Goal: Information Seeking & Learning: Learn about a topic

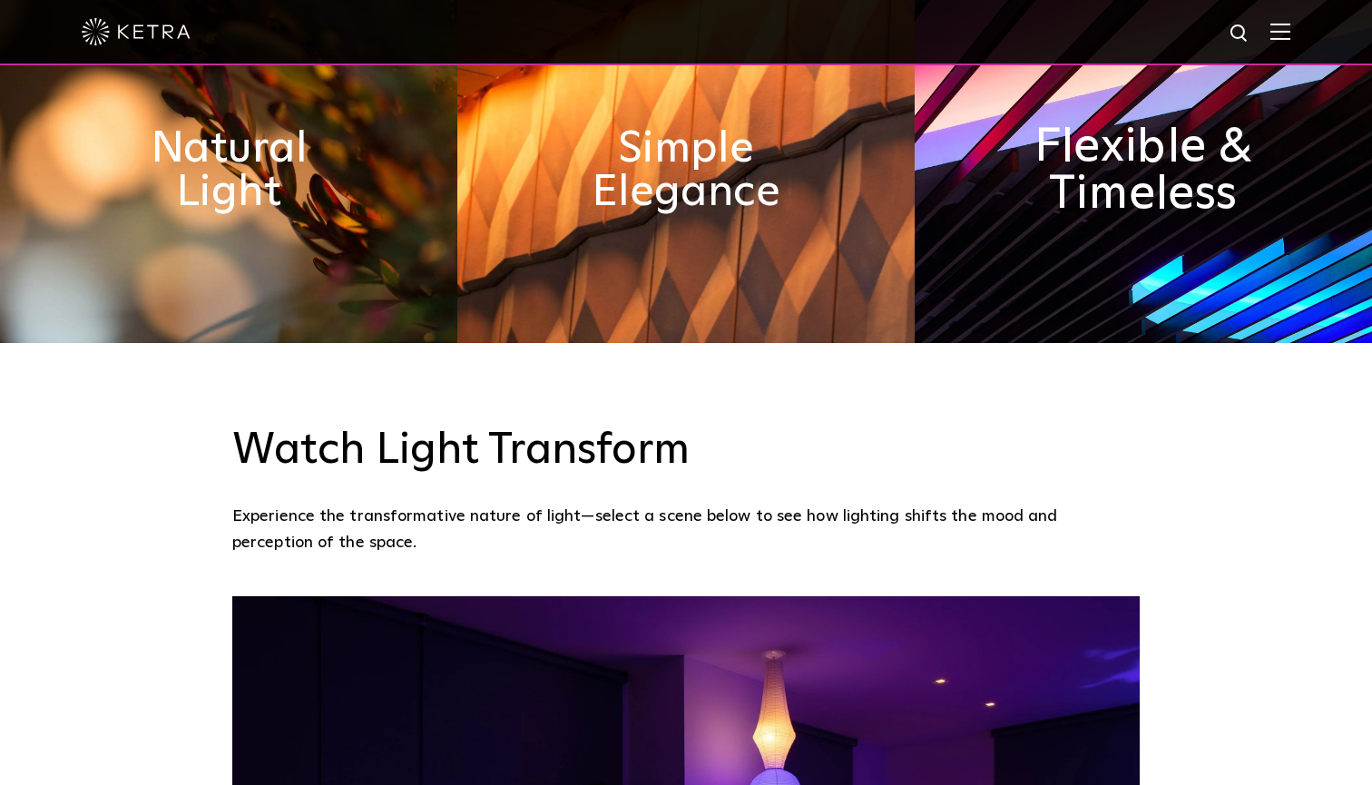
scroll to position [1051, 0]
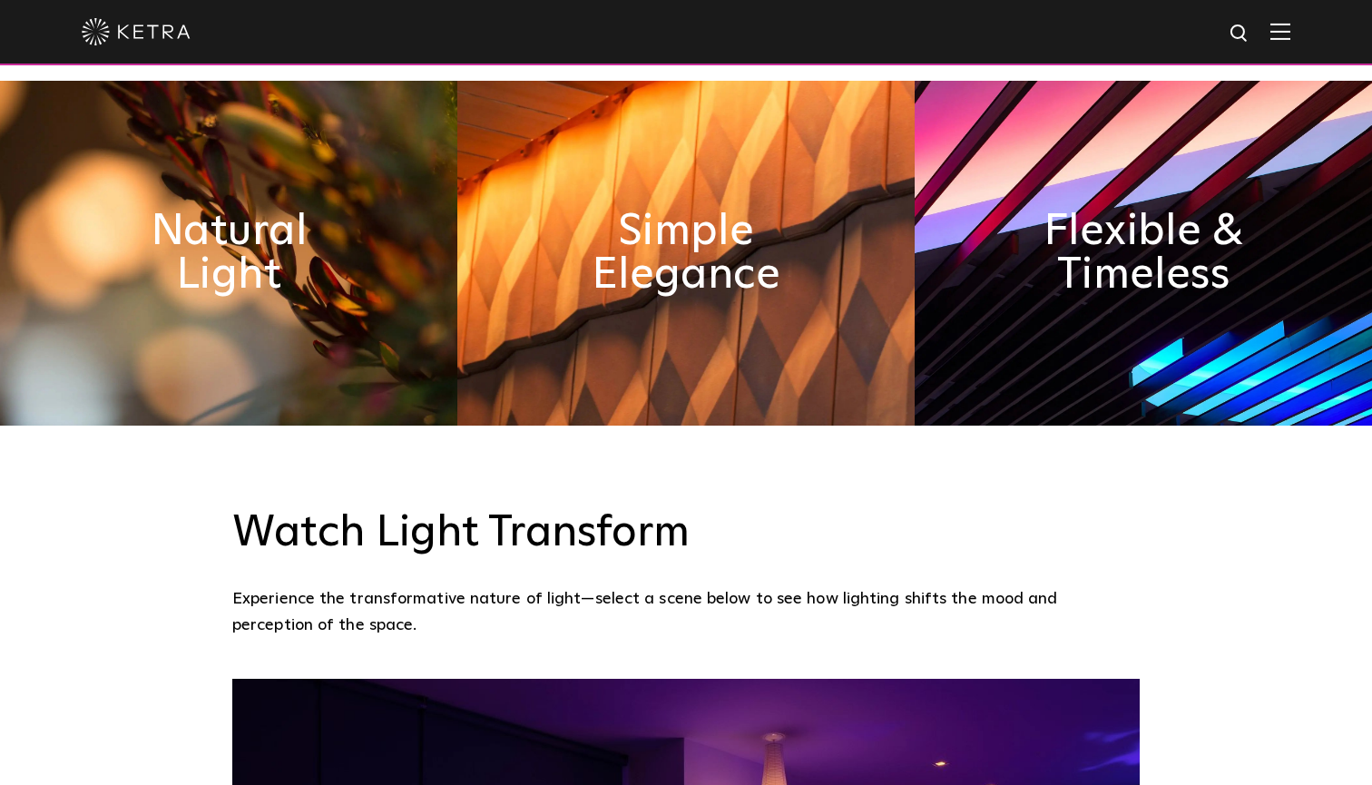
click at [1262, 44] on div at bounding box center [686, 32] width 1209 height 64
click at [1279, 29] on img at bounding box center [1281, 31] width 20 height 17
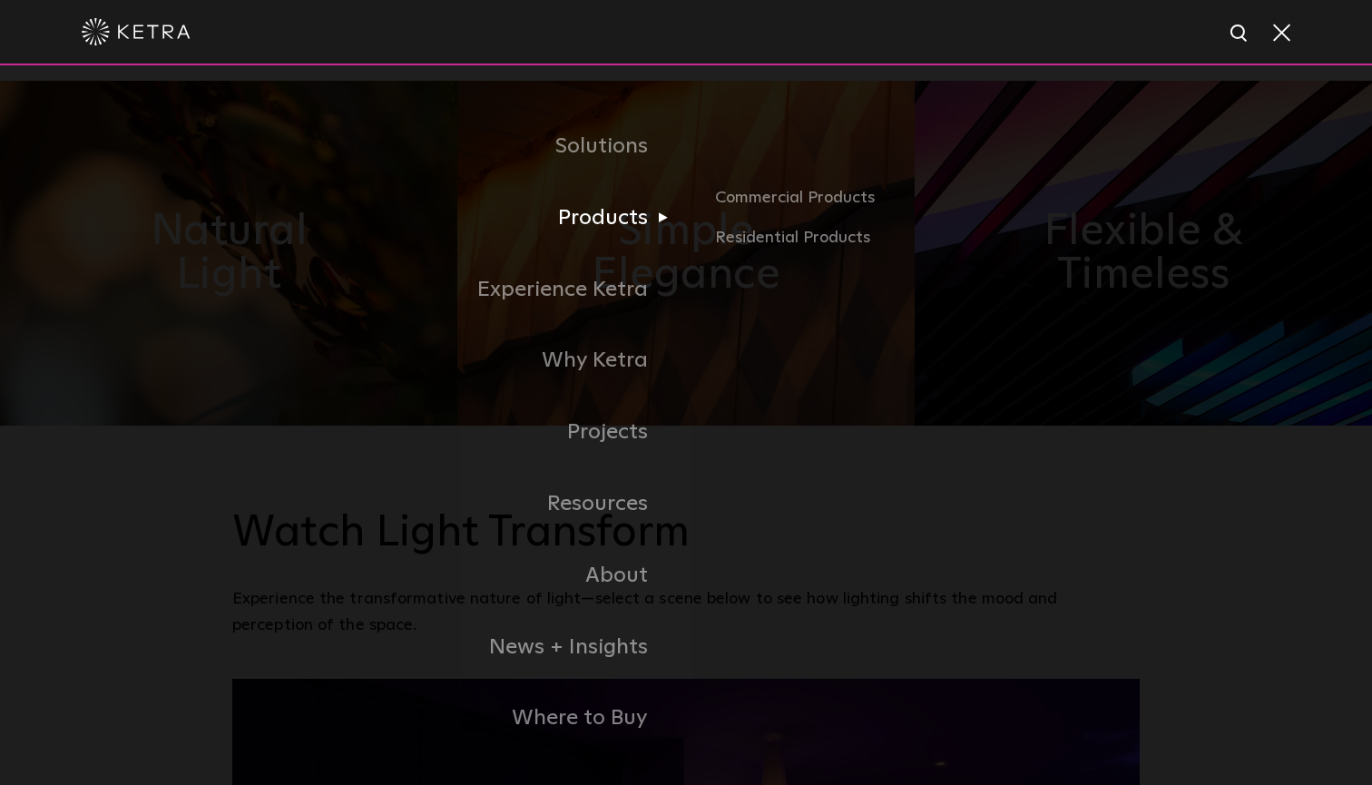
click at [595, 221] on link "Products" at bounding box center [459, 218] width 454 height 72
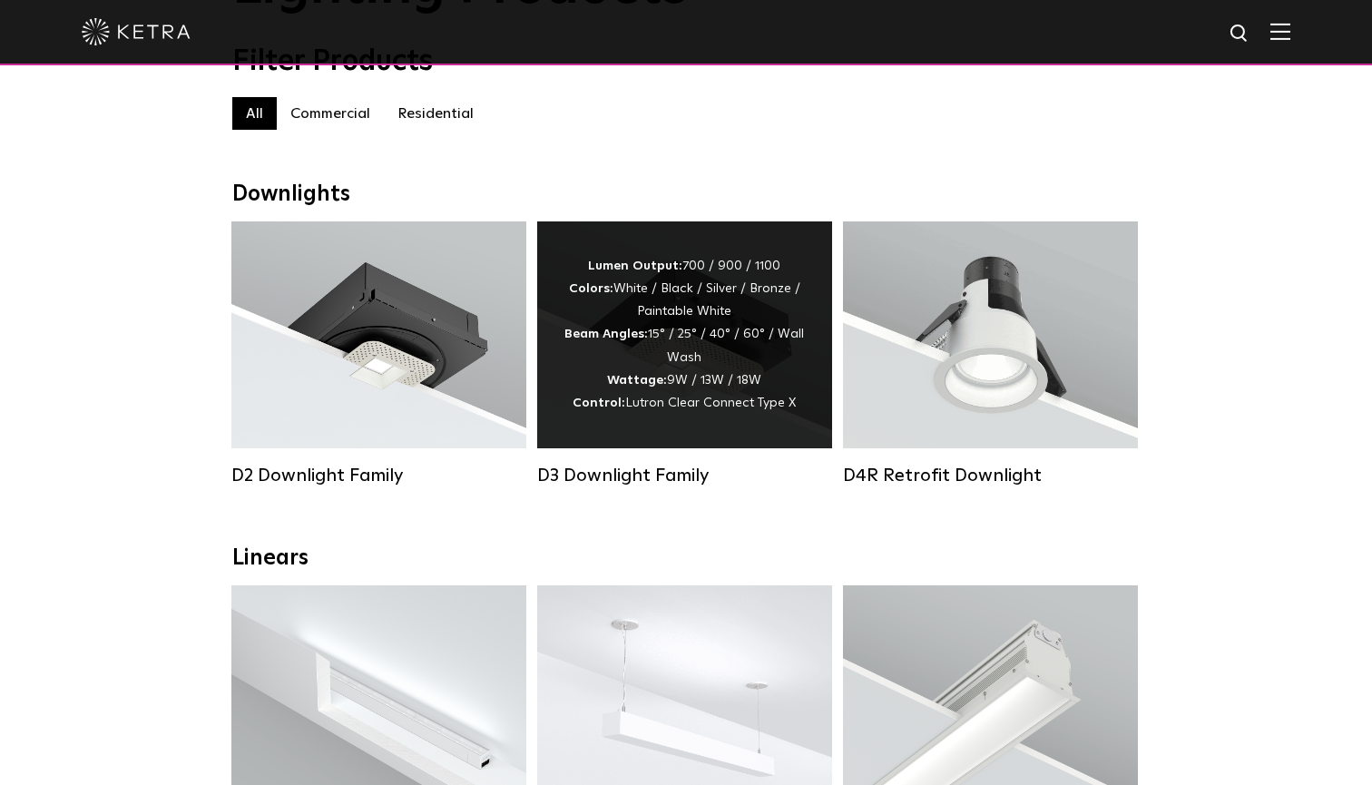
scroll to position [186, 0]
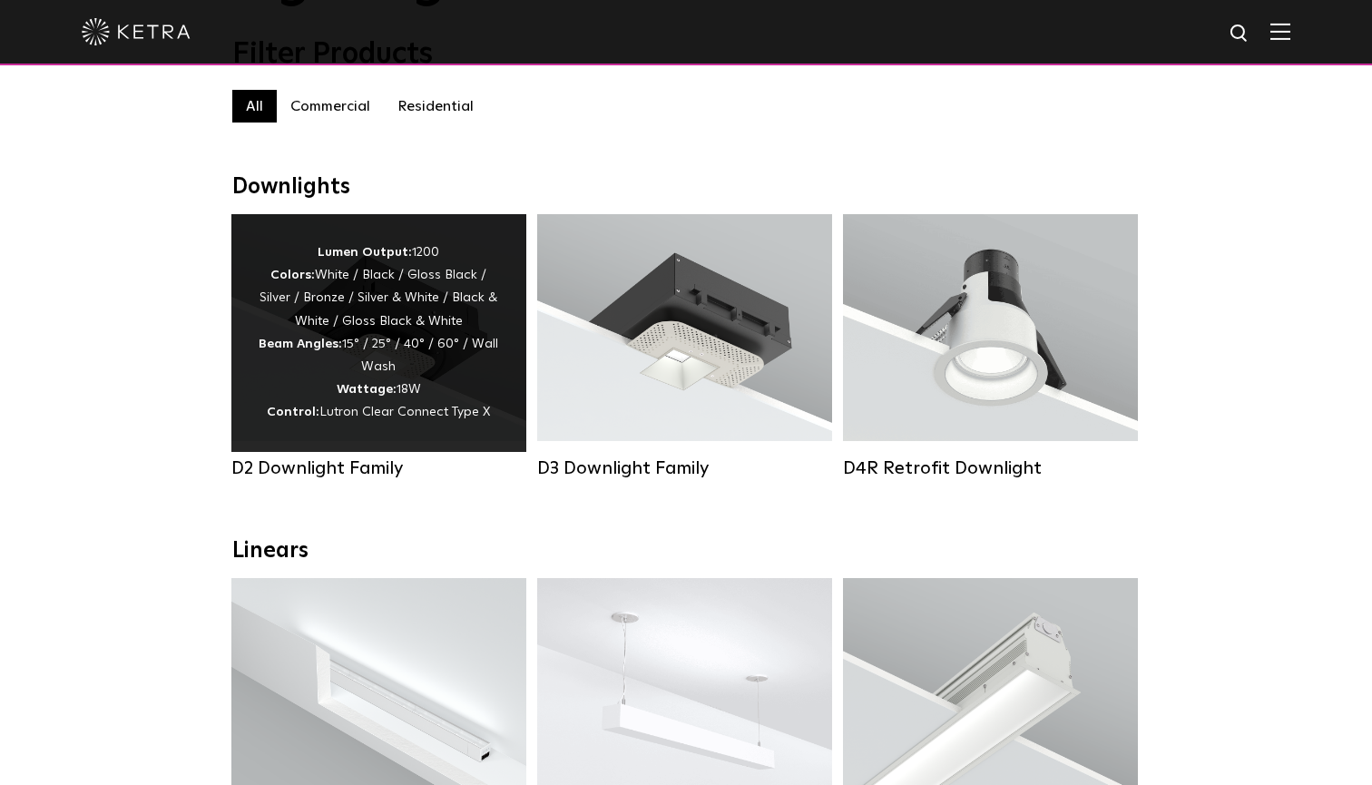
click at [358, 407] on span "Lutron Clear Connect Type X" at bounding box center [404, 412] width 171 height 13
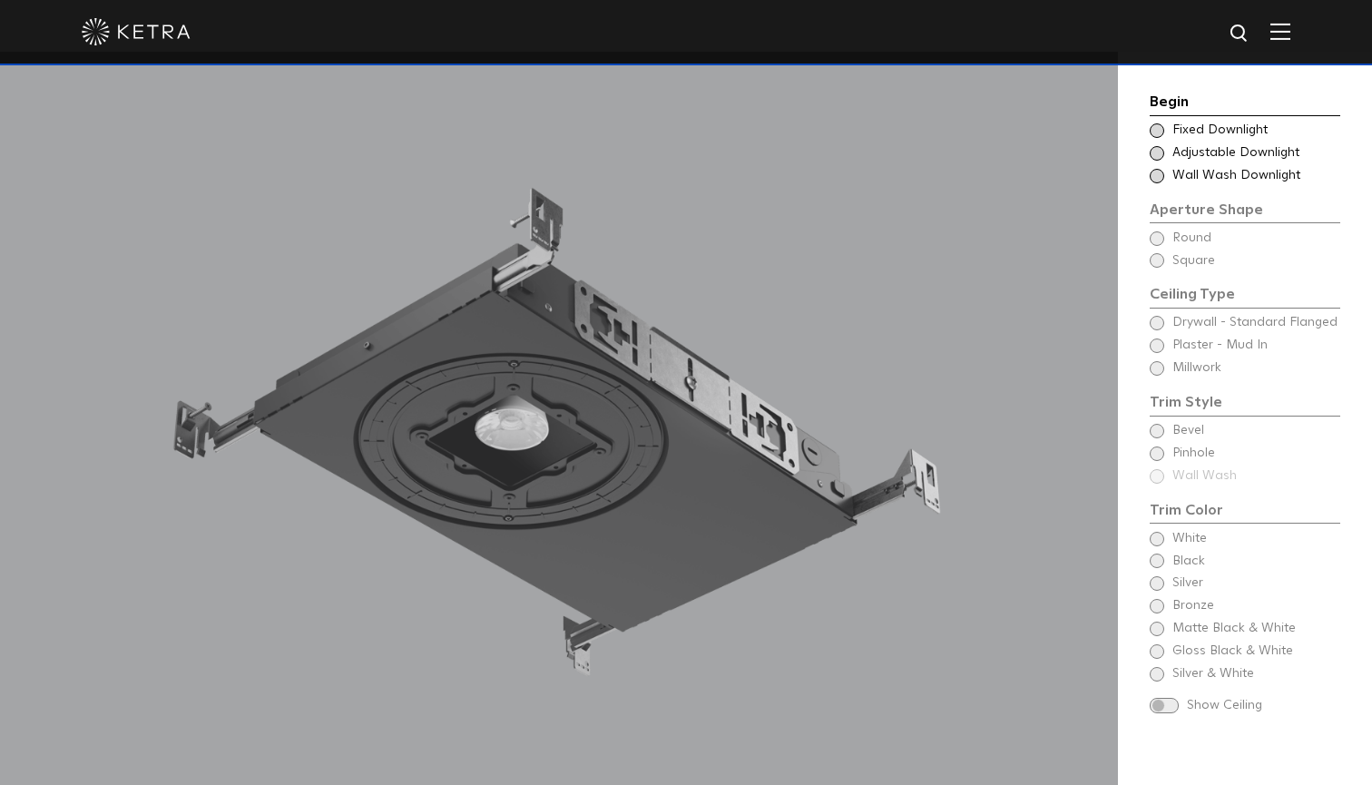
scroll to position [1617, 0]
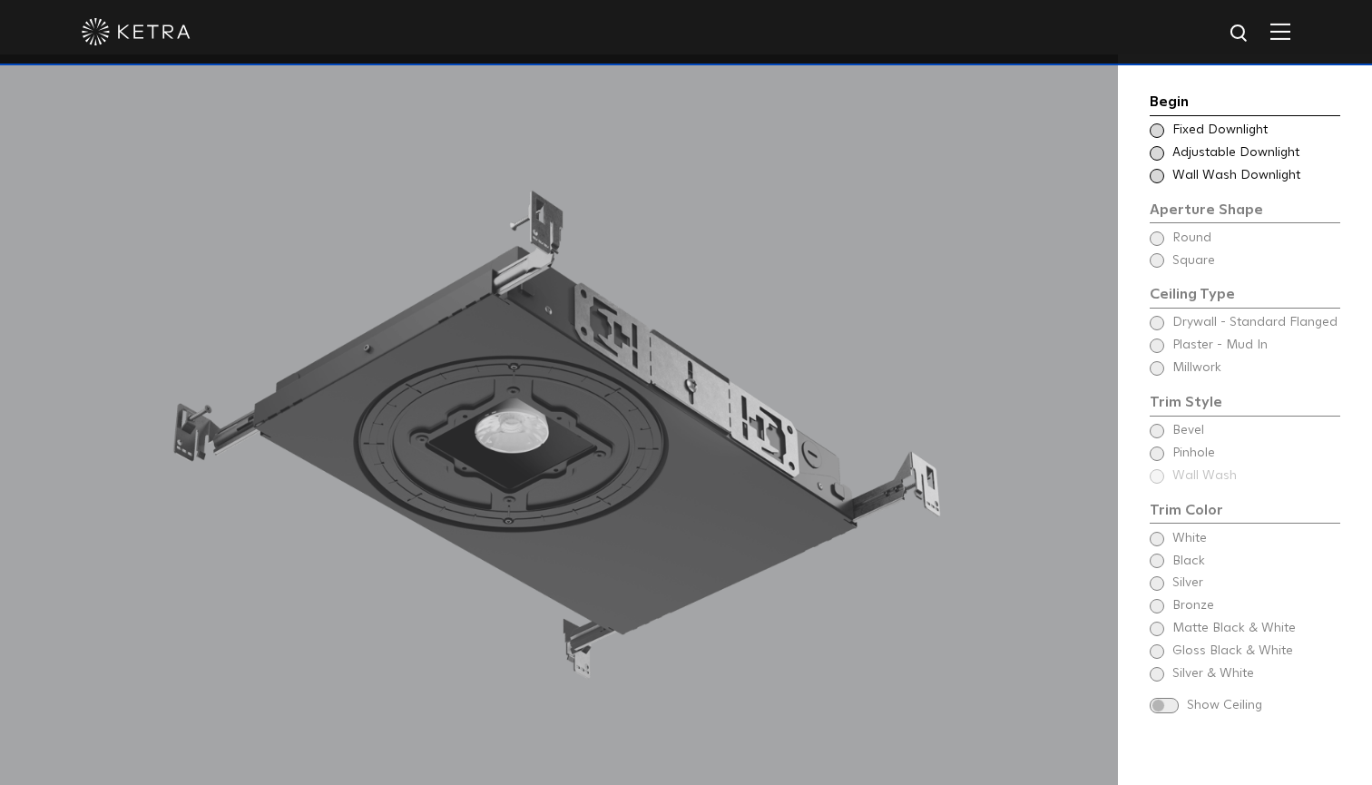
click at [1157, 135] on span at bounding box center [1157, 130] width 15 height 15
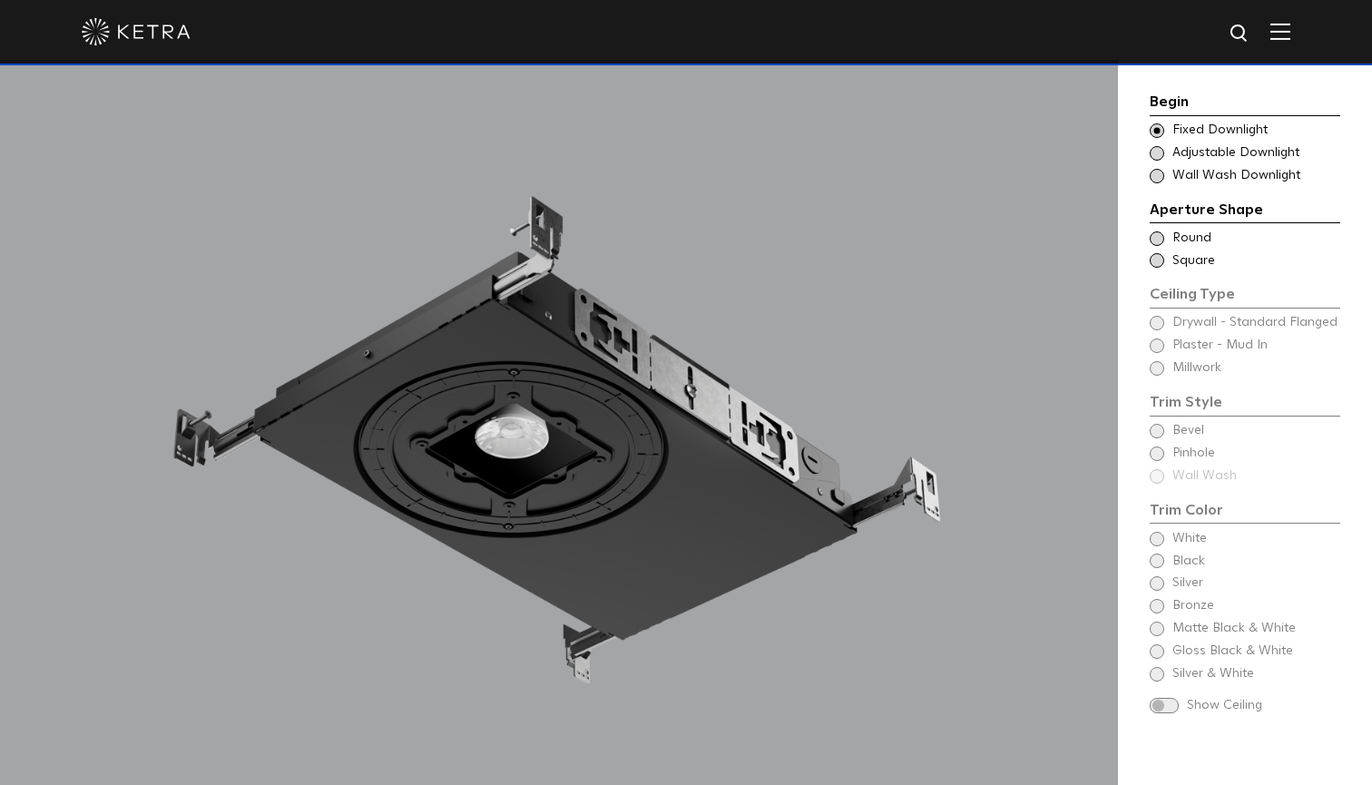
scroll to position [1532, 0]
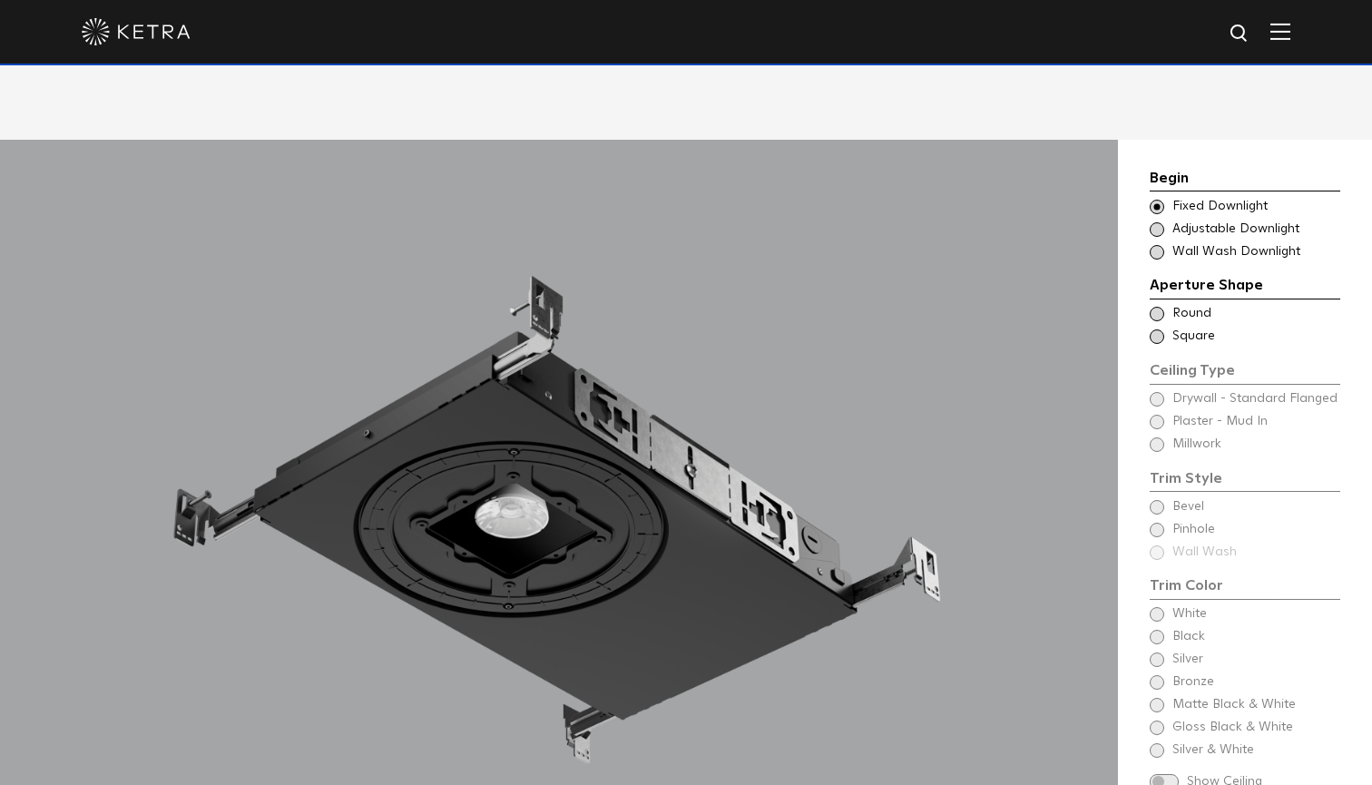
click at [1152, 222] on span at bounding box center [1157, 229] width 15 height 15
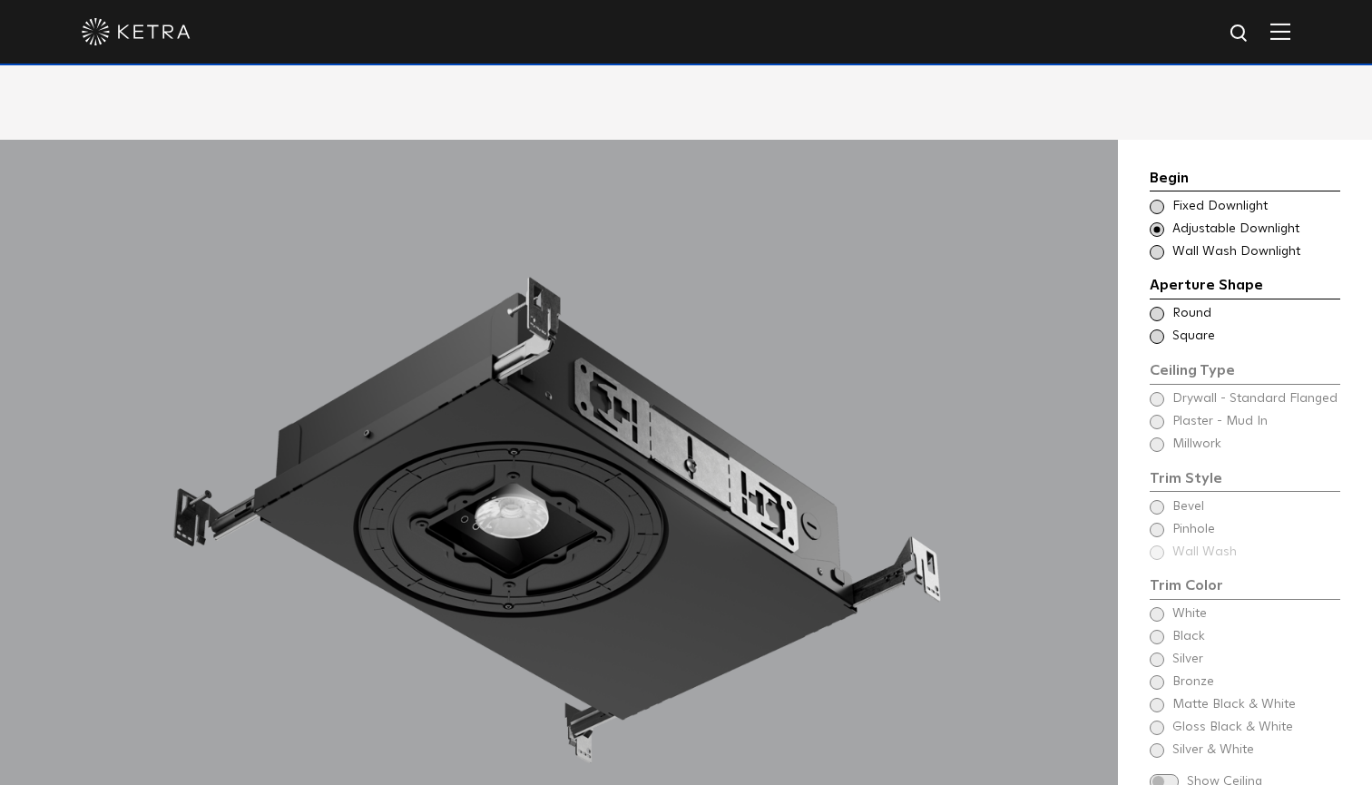
click at [1156, 329] on span at bounding box center [1157, 336] width 15 height 15
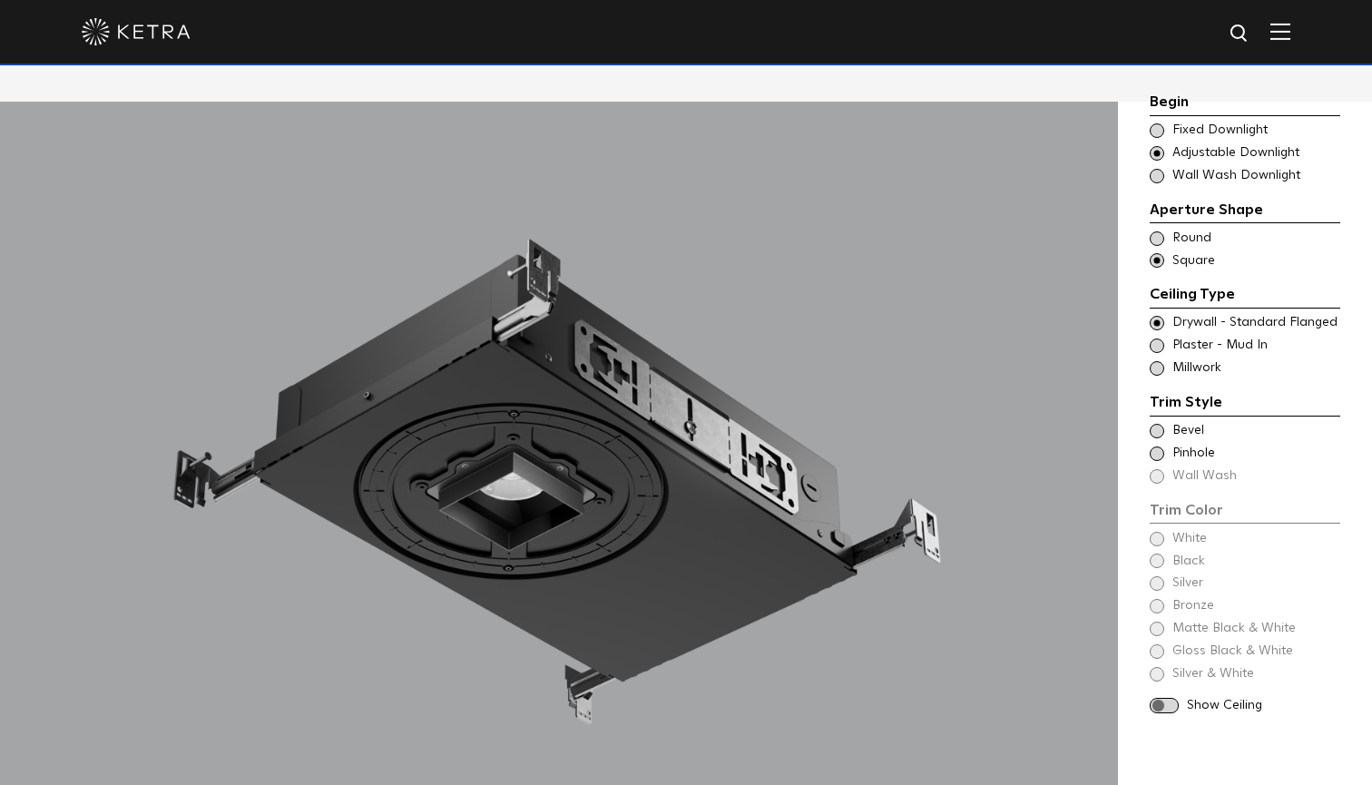
scroll to position [1574, 0]
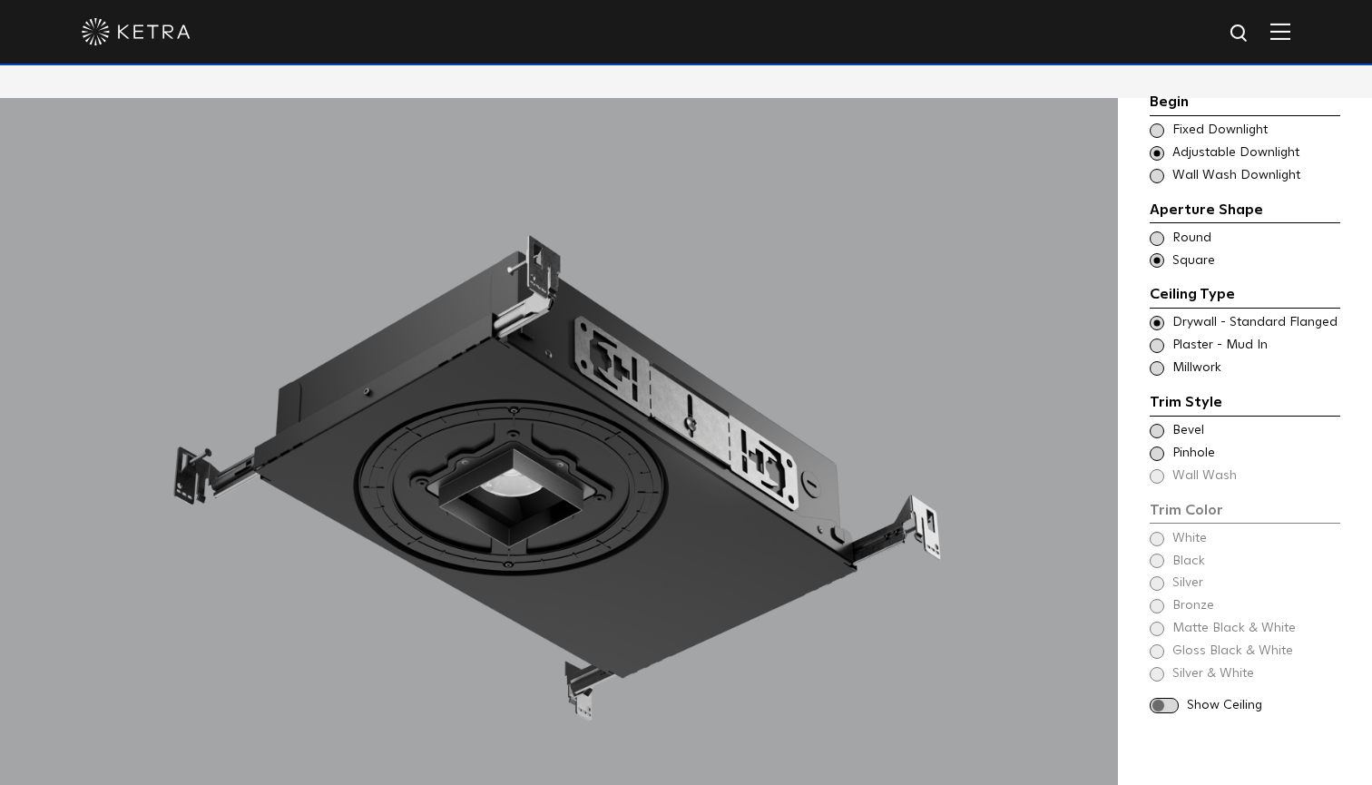
click at [1152, 232] on span at bounding box center [1157, 238] width 15 height 15
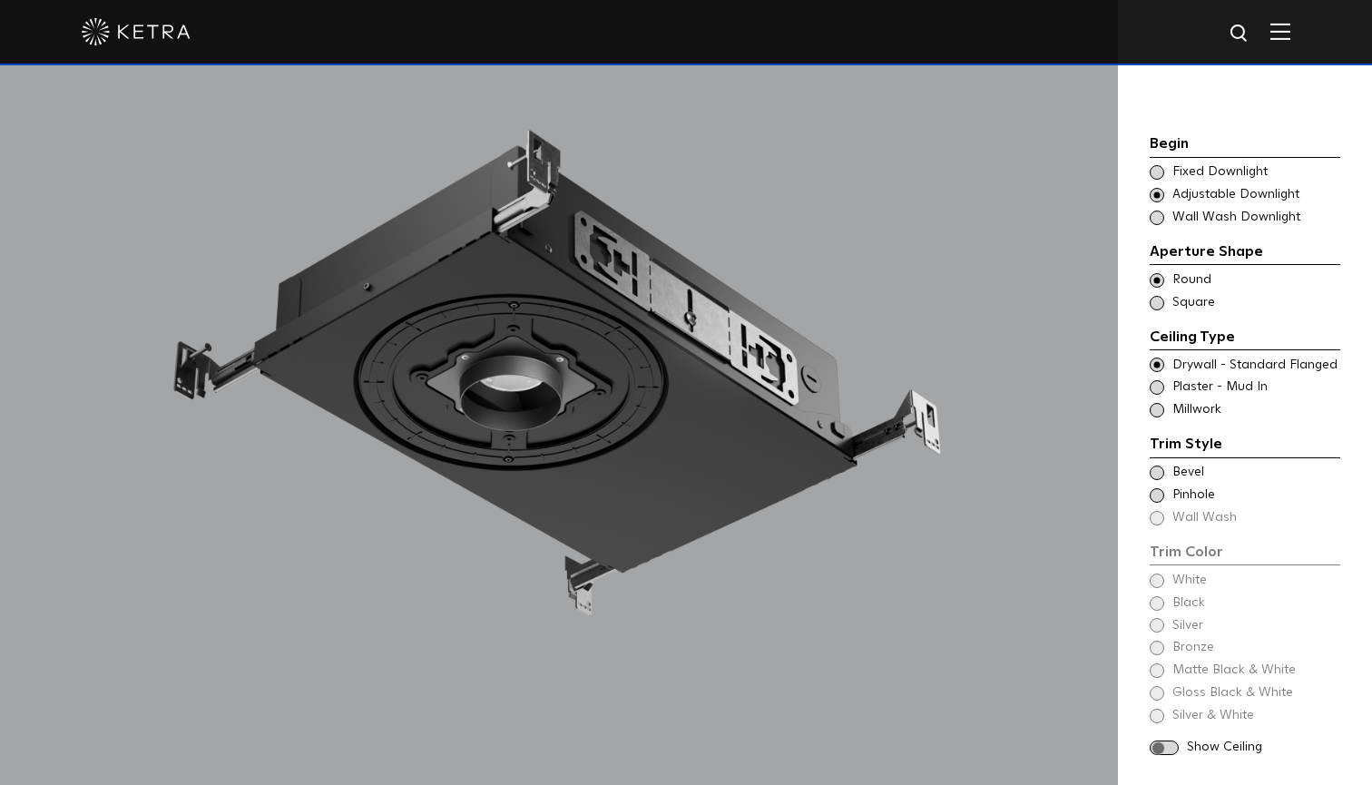
click at [1158, 466] on span at bounding box center [1157, 473] width 15 height 15
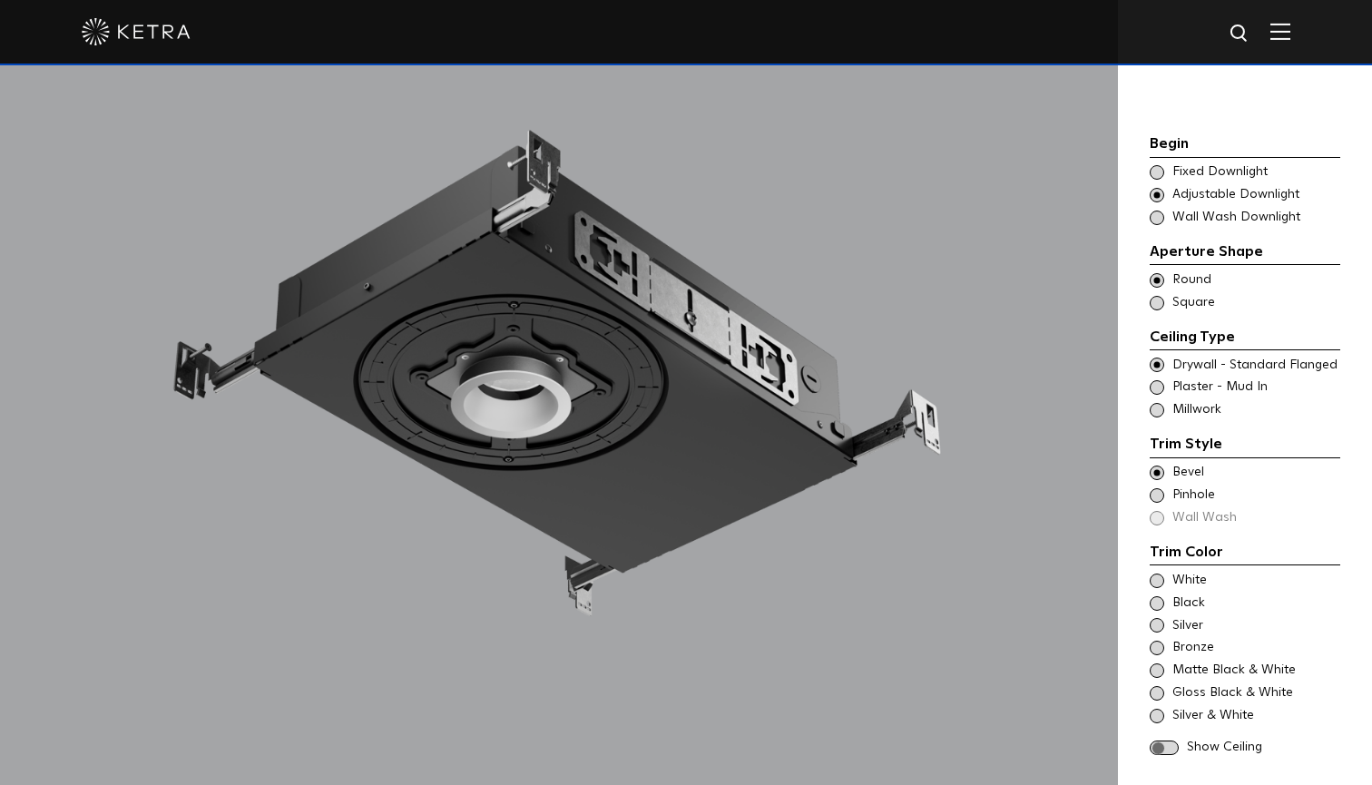
click at [1159, 574] on span at bounding box center [1157, 581] width 15 height 15
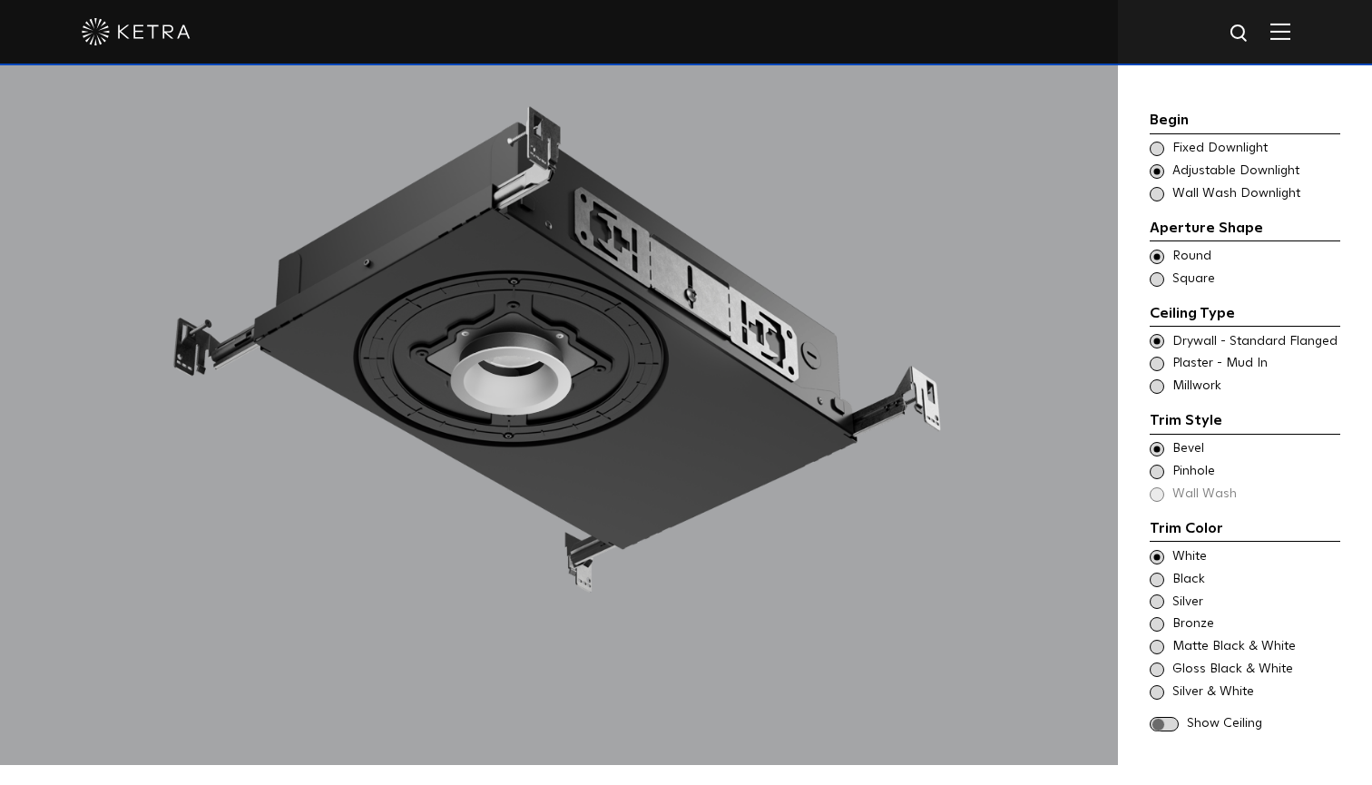
scroll to position [1711, 0]
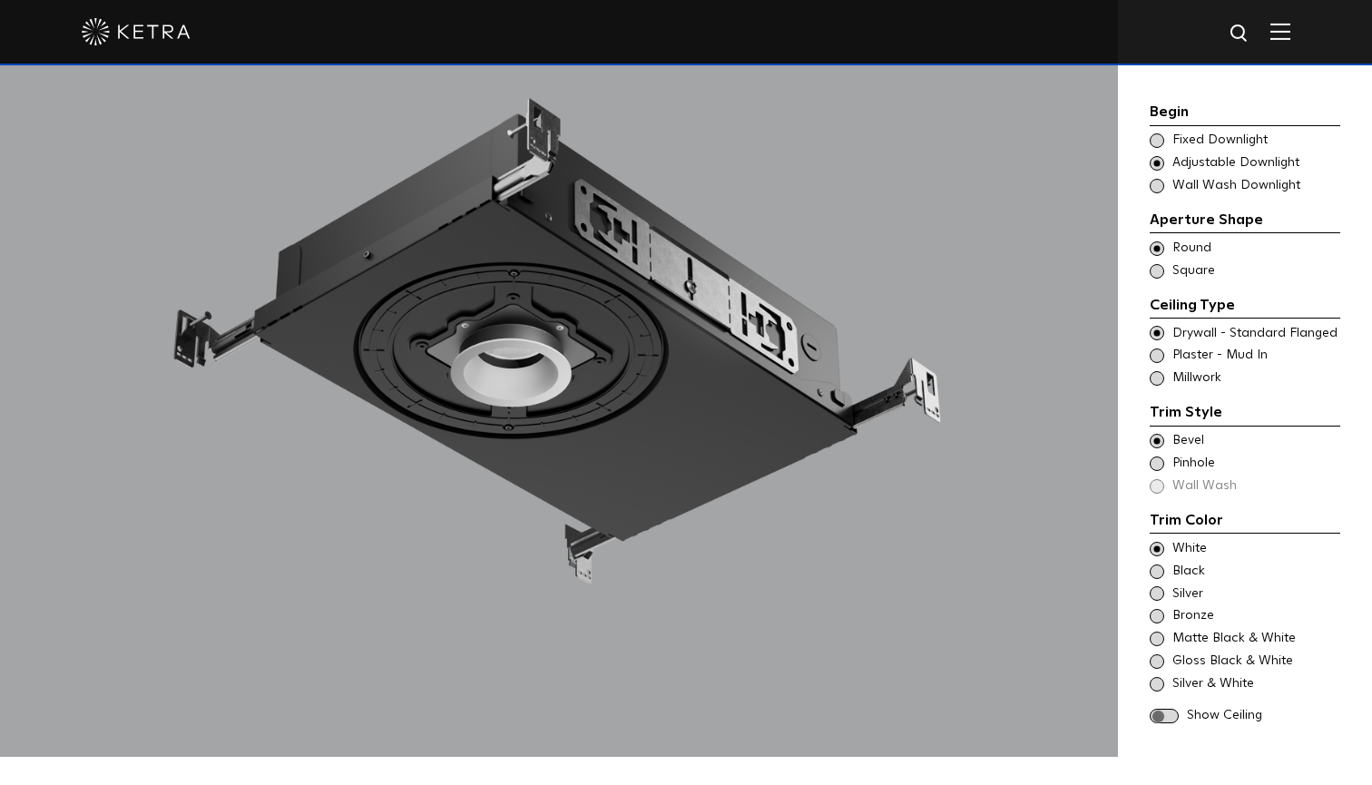
click at [1165, 675] on div "Silver & White" at bounding box center [1245, 684] width 191 height 18
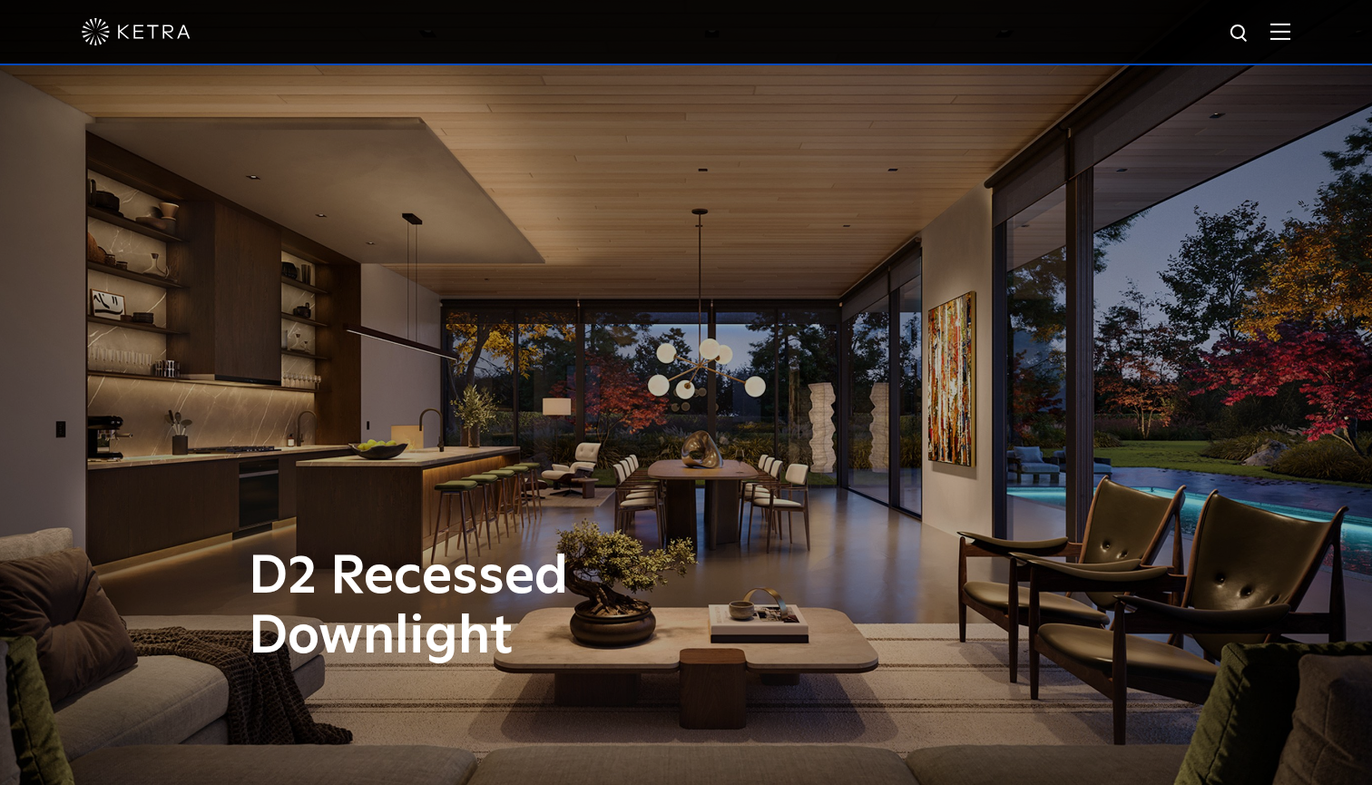
scroll to position [0, 0]
click at [1272, 47] on div at bounding box center [686, 32] width 1209 height 64
click at [1274, 44] on div at bounding box center [686, 32] width 1209 height 64
click at [1277, 29] on img at bounding box center [1281, 31] width 20 height 17
